Goal: Task Accomplishment & Management: Manage account settings

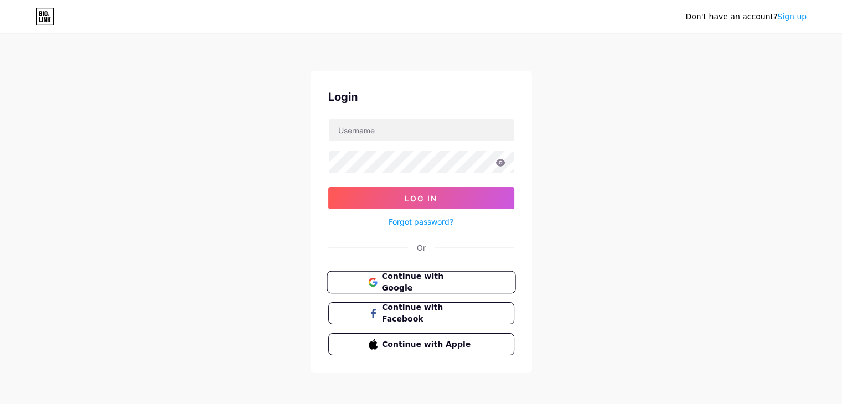
click at [411, 277] on span "Continue with Google" at bounding box center [427, 283] width 92 height 24
click at [453, 280] on span "Continue with Google" at bounding box center [427, 283] width 92 height 24
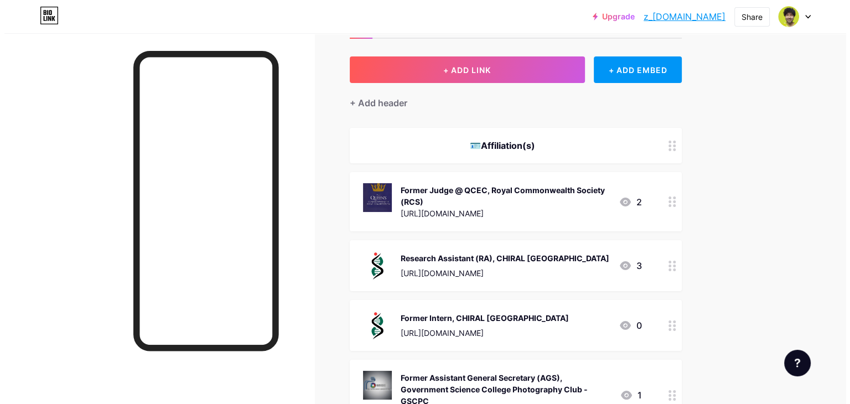
scroll to position [17, 0]
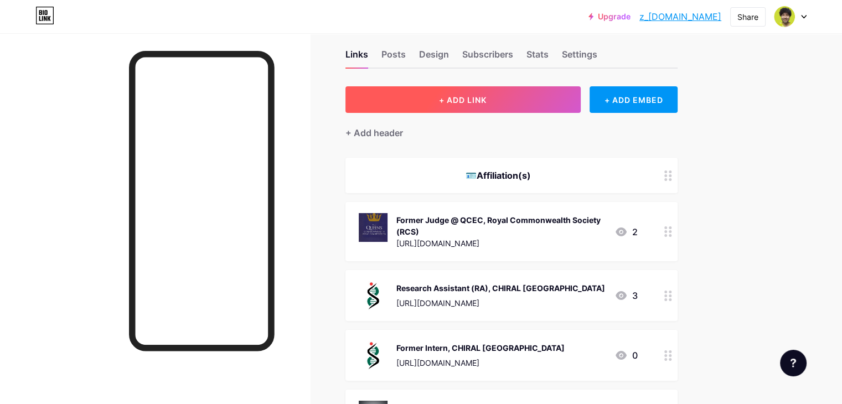
click at [487, 100] on span "+ ADD LINK" at bounding box center [463, 99] width 48 height 9
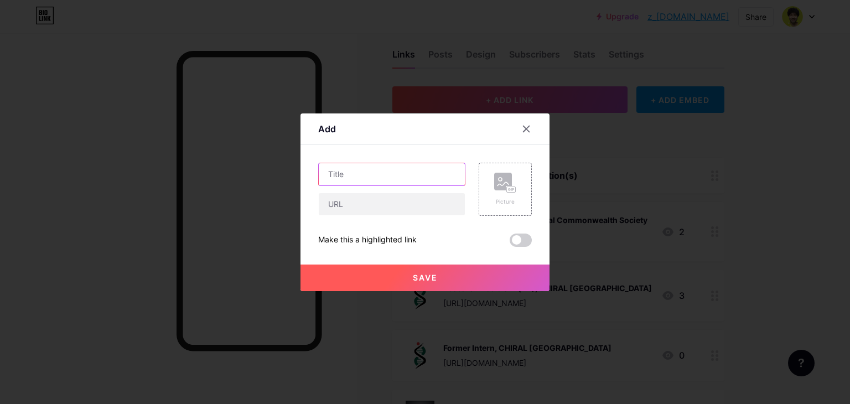
click at [402, 174] on input "text" at bounding box center [392, 174] width 146 height 22
type input "North South University Debate Club"
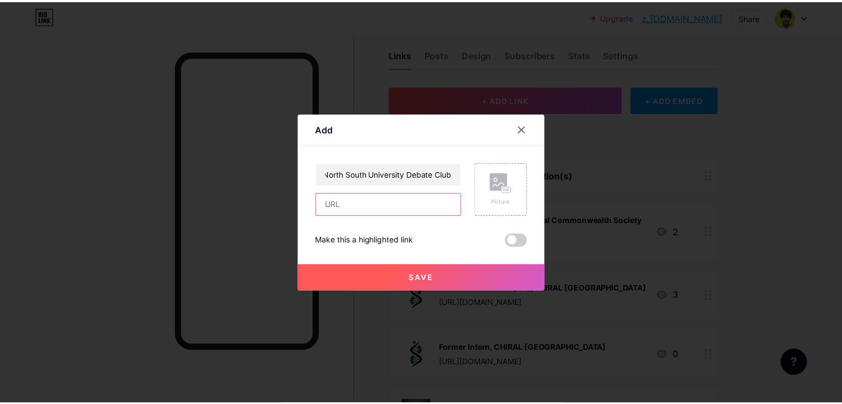
scroll to position [0, 0]
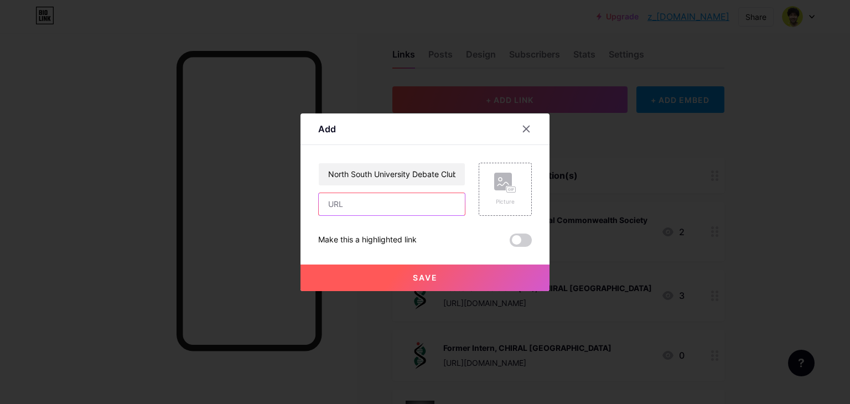
click at [407, 201] on input "text" at bounding box center [392, 204] width 146 height 22
click at [393, 210] on input "text" at bounding box center [392, 204] width 146 height 22
paste input "[URL][DOMAIN_NAME]"
type input "[URL][DOMAIN_NAME]"
click at [507, 201] on div "Picture" at bounding box center [505, 202] width 22 height 8
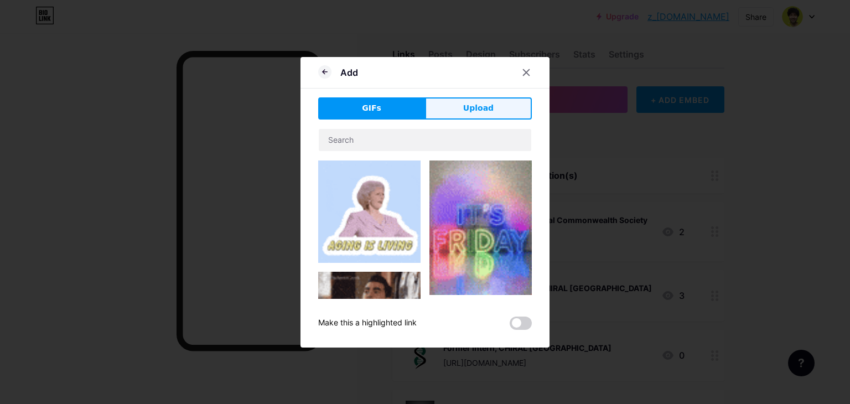
click at [479, 107] on span "Upload" at bounding box center [478, 108] width 30 height 12
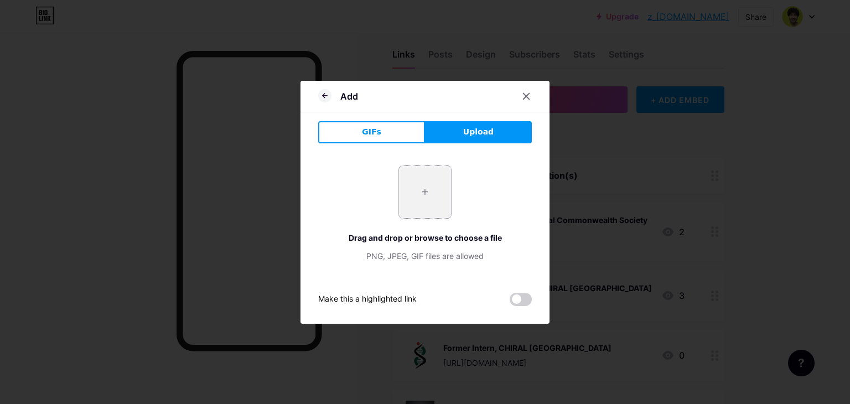
click at [420, 187] on input "file" at bounding box center [425, 192] width 52 height 52
type input "C:\fakepath\nsudc-logo.png"
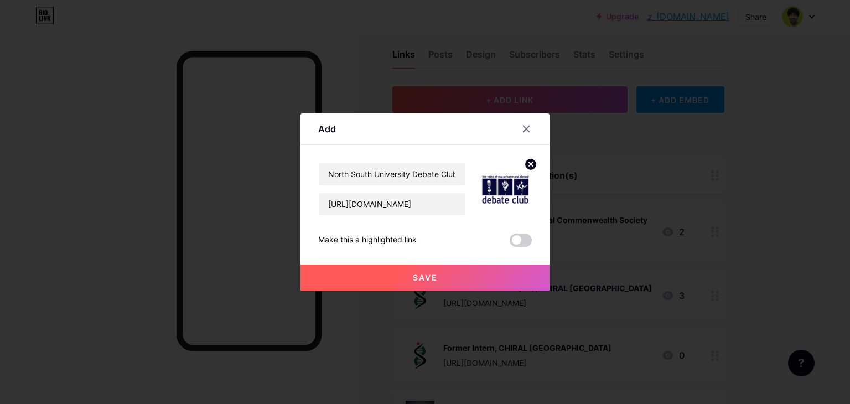
click at [466, 282] on button "Save" at bounding box center [425, 278] width 249 height 27
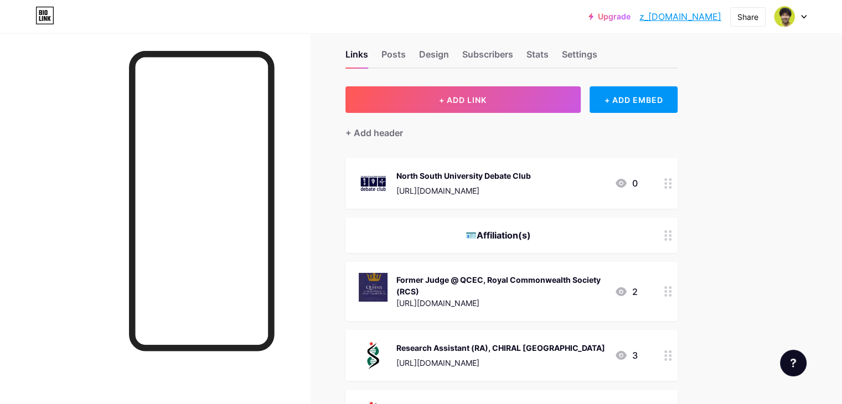
click at [626, 183] on div "North South University Debate Club [URL][DOMAIN_NAME] 0" at bounding box center [498, 183] width 279 height 29
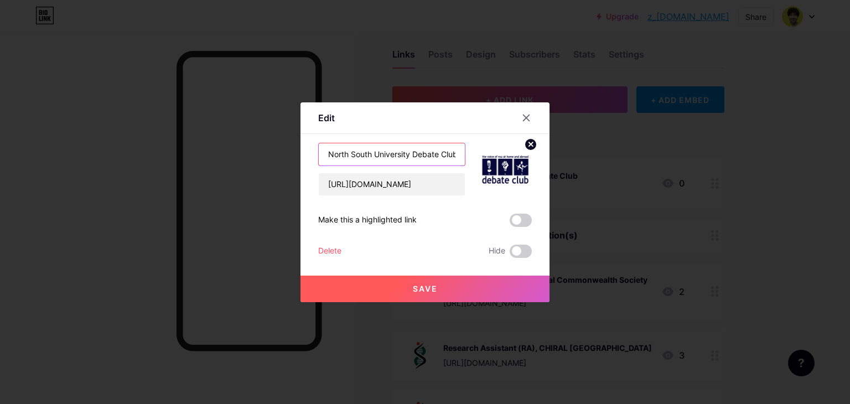
click at [329, 154] on input "North South University Debate Club" at bounding box center [392, 154] width 146 height 22
type input "Member, [GEOGRAPHIC_DATA] Debate Club"
click at [390, 289] on button "Save" at bounding box center [425, 289] width 249 height 27
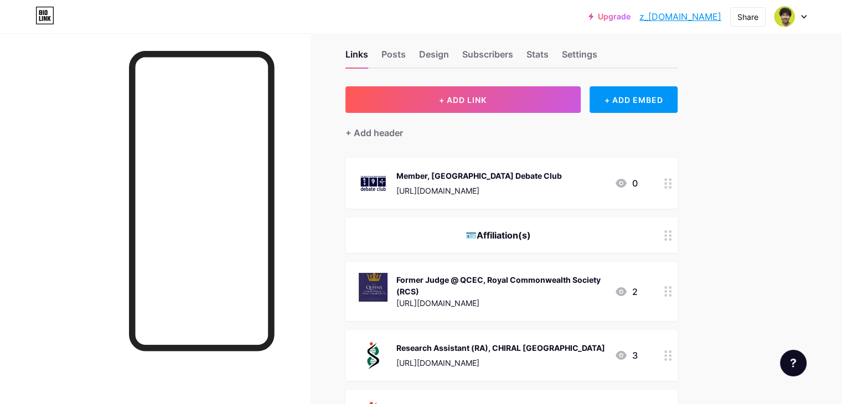
drag, startPoint x: 534, startPoint y: 183, endPoint x: 547, endPoint y: 195, distance: 18.0
click at [547, 195] on div "Member, [GEOGRAPHIC_DATA] Debate Club [URL][DOMAIN_NAME]" at bounding box center [479, 183] width 166 height 29
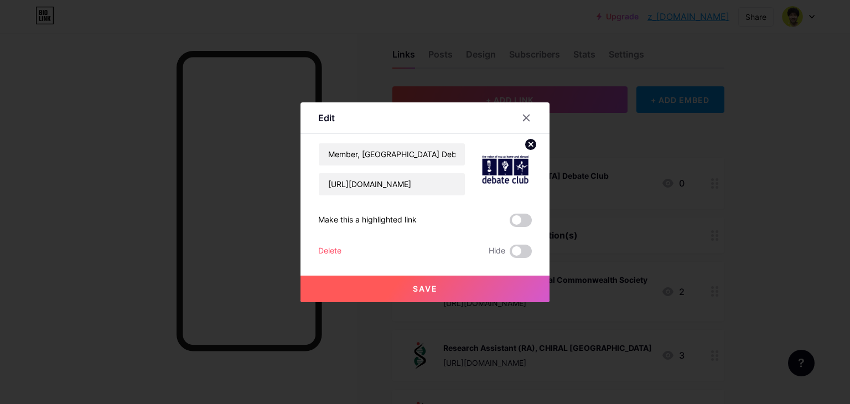
click at [761, 215] on div at bounding box center [425, 202] width 850 height 404
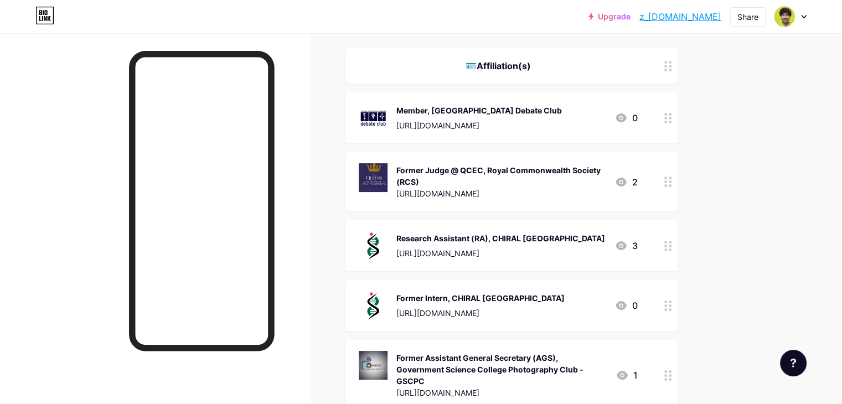
scroll to position [124, 0]
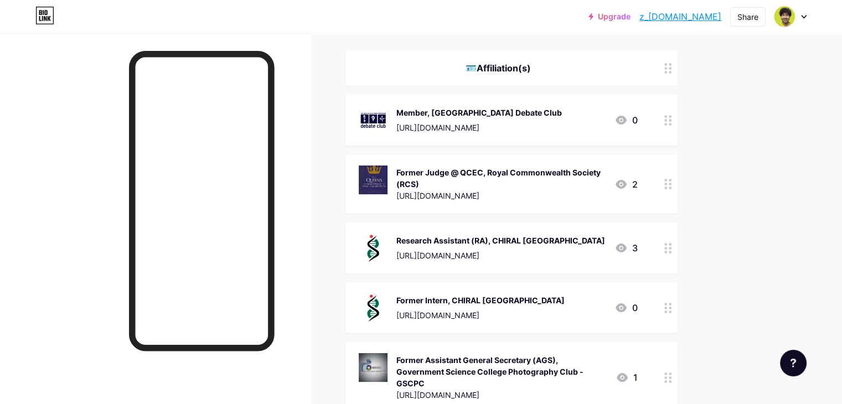
click at [697, 13] on link "z_[DOMAIN_NAME]" at bounding box center [680, 16] width 82 height 13
